Goal: Transaction & Acquisition: Download file/media

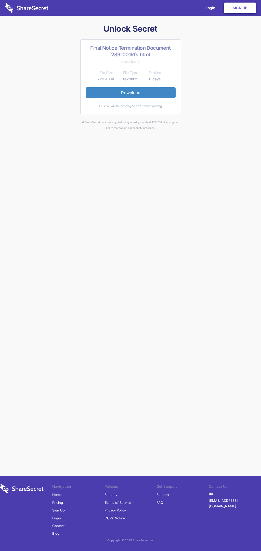
click at [131, 93] on link "Download" at bounding box center [131, 92] width 90 height 11
